Goal: Task Accomplishment & Management: Use online tool/utility

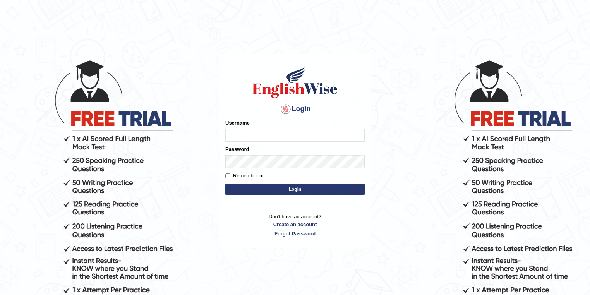
click at [253, 135] on input "Username" at bounding box center [294, 135] width 139 height 13
type input "filipimg"
click at [296, 154] on div "Password" at bounding box center [294, 157] width 139 height 22
click at [225, 184] on button "Login" at bounding box center [294, 190] width 139 height 12
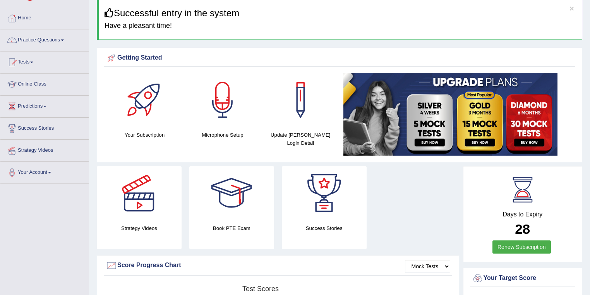
scroll to position [31, 0]
click at [37, 64] on link "Tests" at bounding box center [44, 61] width 88 height 19
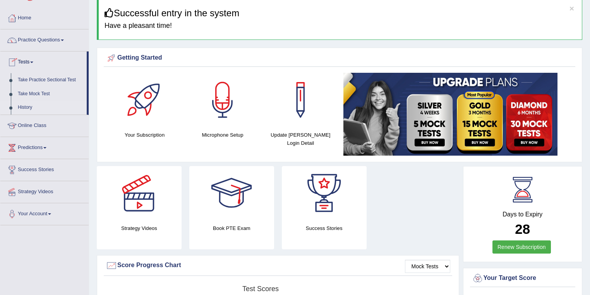
click at [30, 108] on link "History" at bounding box center [50, 108] width 72 height 14
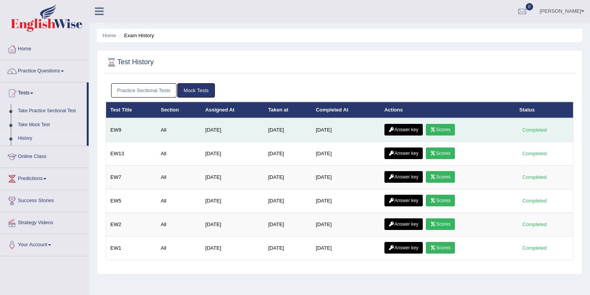
click at [415, 129] on link "Answer key" at bounding box center [404, 130] width 38 height 12
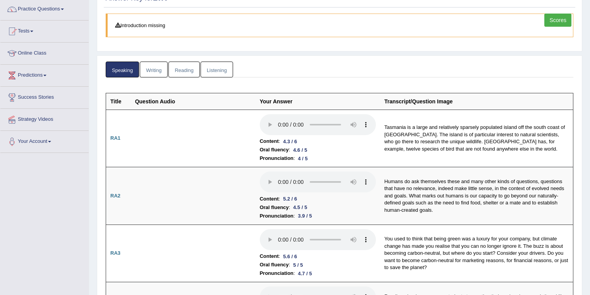
click at [157, 71] on link "Writing" at bounding box center [154, 70] width 28 height 16
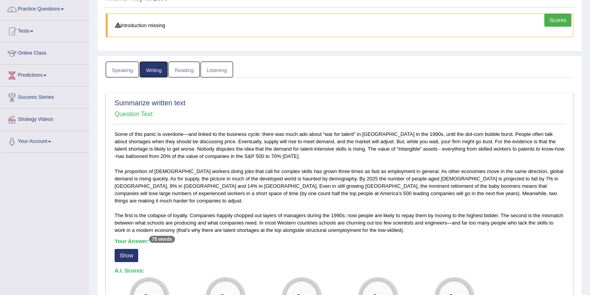
click at [124, 67] on link "Speaking" at bounding box center [122, 70] width 33 height 16
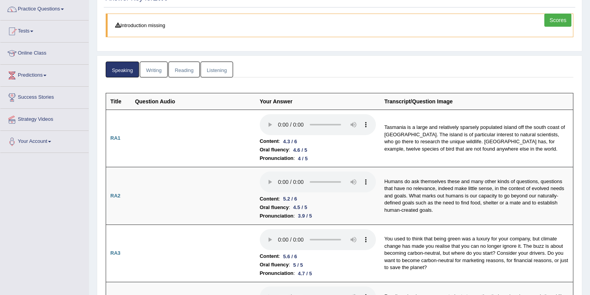
click at [190, 70] on link "Reading" at bounding box center [184, 70] width 31 height 16
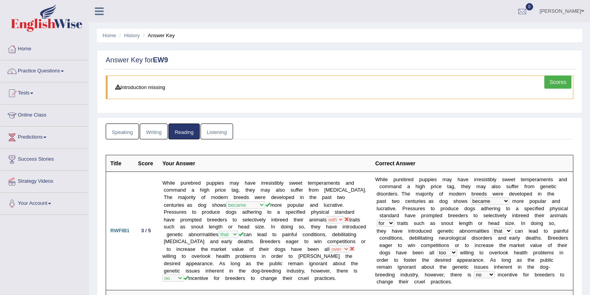
click at [214, 127] on link "Listening" at bounding box center [217, 132] width 33 height 16
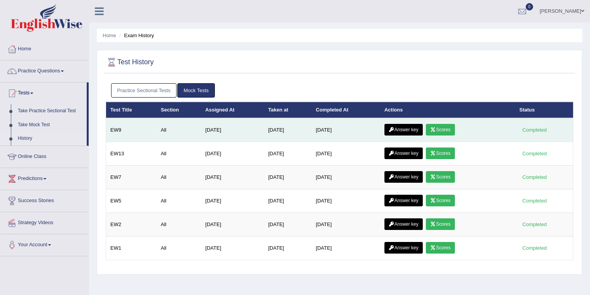
click at [455, 129] on link "Scores" at bounding box center [440, 130] width 29 height 12
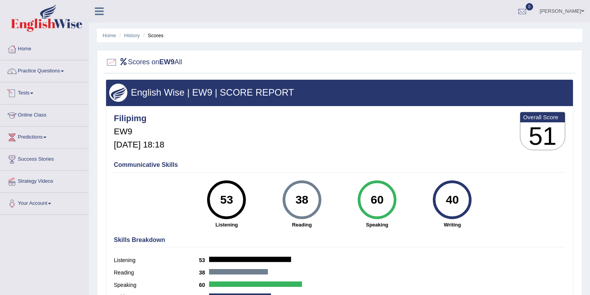
click at [32, 92] on link "Tests" at bounding box center [44, 92] width 88 height 19
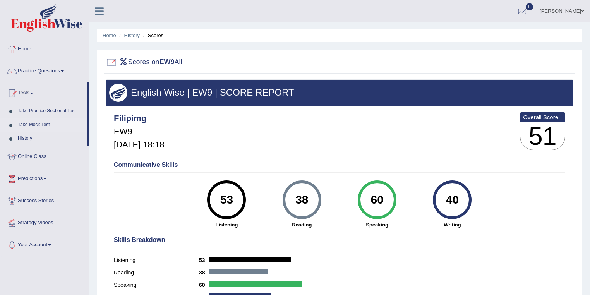
click at [40, 126] on link "Take Mock Test" at bounding box center [50, 125] width 72 height 14
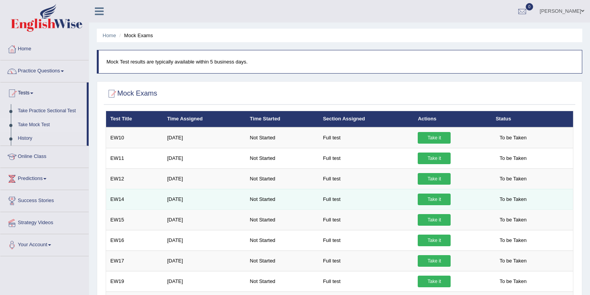
click at [431, 202] on link "Take it" at bounding box center [434, 200] width 33 height 12
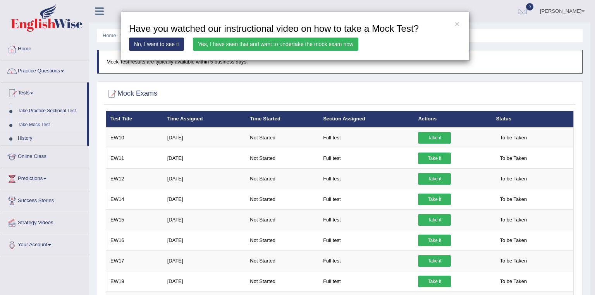
click at [267, 39] on link "Yes, I have seen that and want to undertake the mock exam now" at bounding box center [275, 44] width 165 height 13
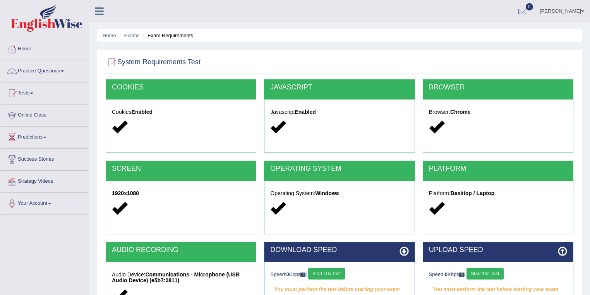
click at [344, 271] on button "Start 10s Test" at bounding box center [326, 274] width 37 height 12
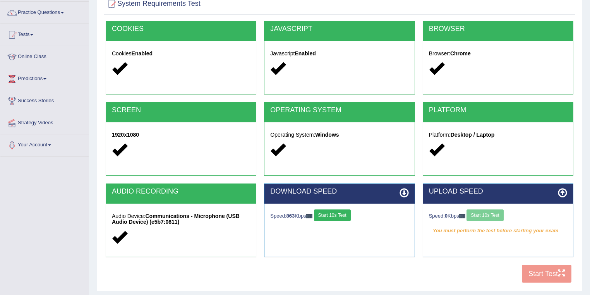
scroll to position [62, 0]
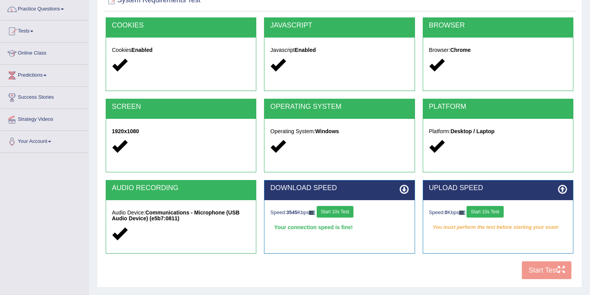
click at [341, 215] on button "Start 10s Test" at bounding box center [335, 212] width 37 height 12
click at [496, 211] on button "Start 10s Test" at bounding box center [485, 212] width 37 height 12
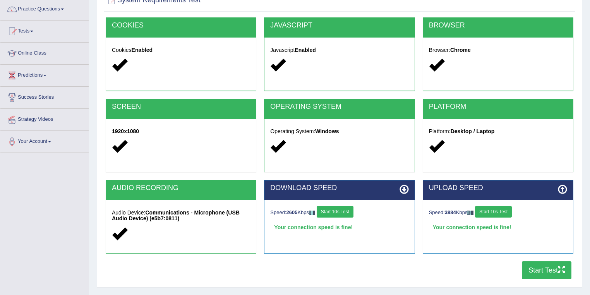
click at [540, 269] on button "Start Test" at bounding box center [547, 271] width 50 height 18
